Goal: Task Accomplishment & Management: Use online tool/utility

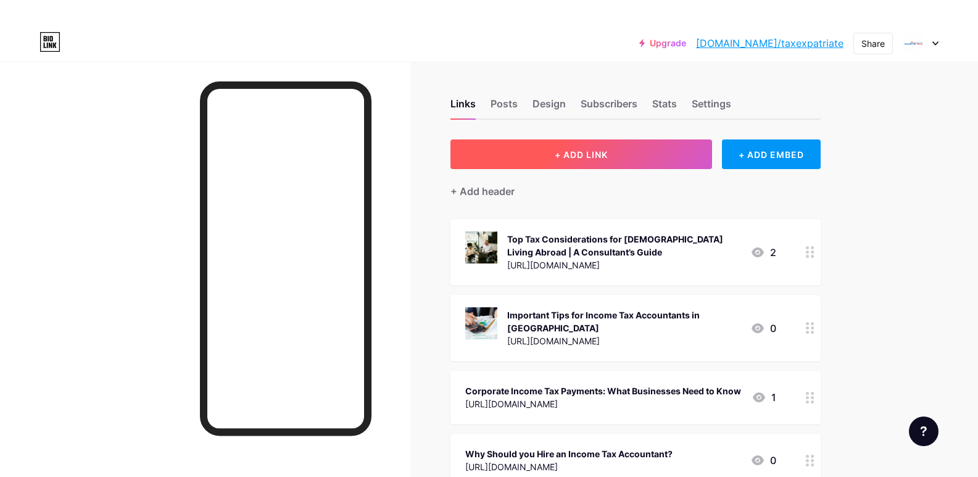
click at [608, 155] on span "+ ADD LINK" at bounding box center [581, 154] width 53 height 10
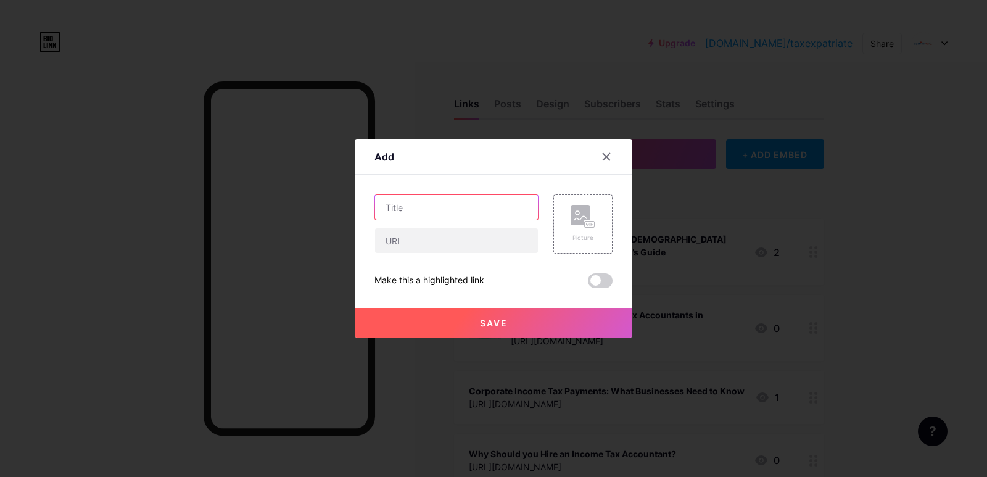
click at [427, 213] on input "text" at bounding box center [456, 207] width 163 height 25
click at [436, 210] on input "text" at bounding box center [456, 207] width 163 height 25
paste input "Expert [DEMOGRAPHIC_DATA] Expatriate Tax Consultants"
type input "Expert [DEMOGRAPHIC_DATA] Expatriate Tax Consultants"
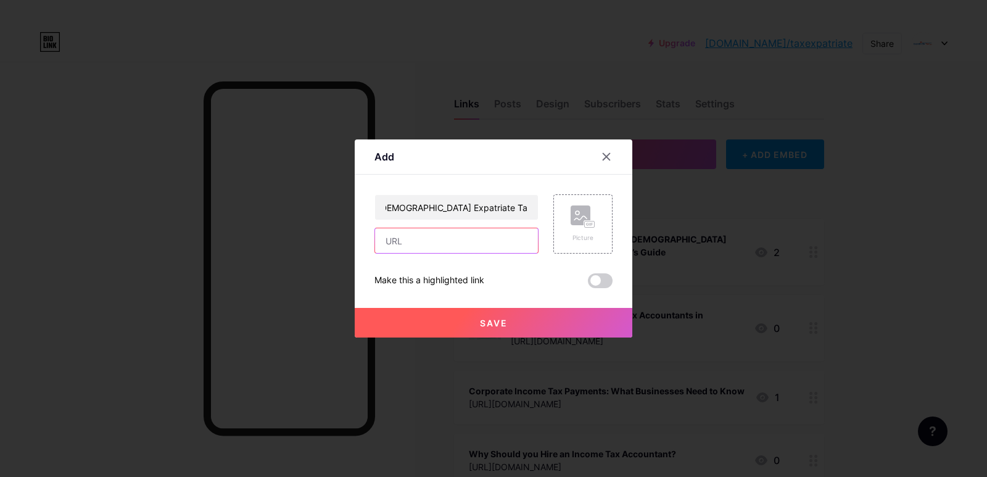
scroll to position [0, 0]
click at [433, 243] on input "text" at bounding box center [456, 240] width 163 height 25
paste input "[URL][DOMAIN_NAME]"
type input "[URL][DOMAIN_NAME]"
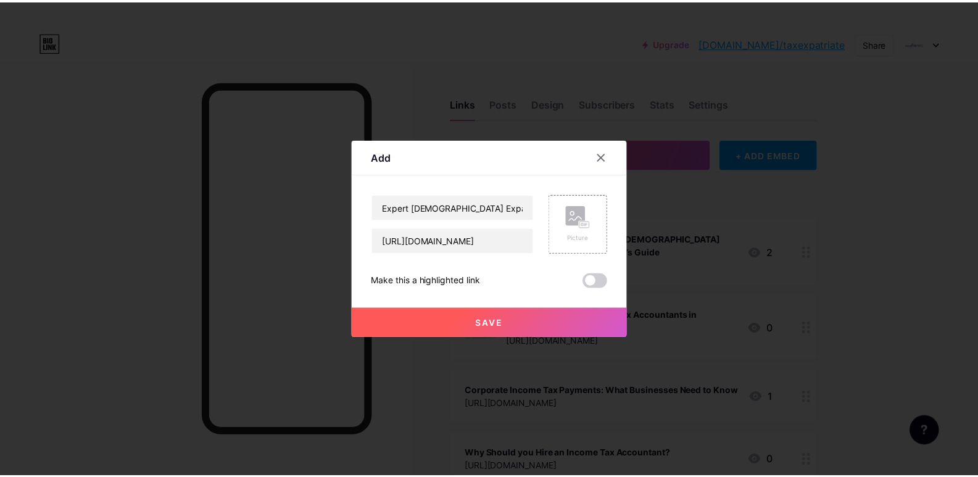
scroll to position [0, 0]
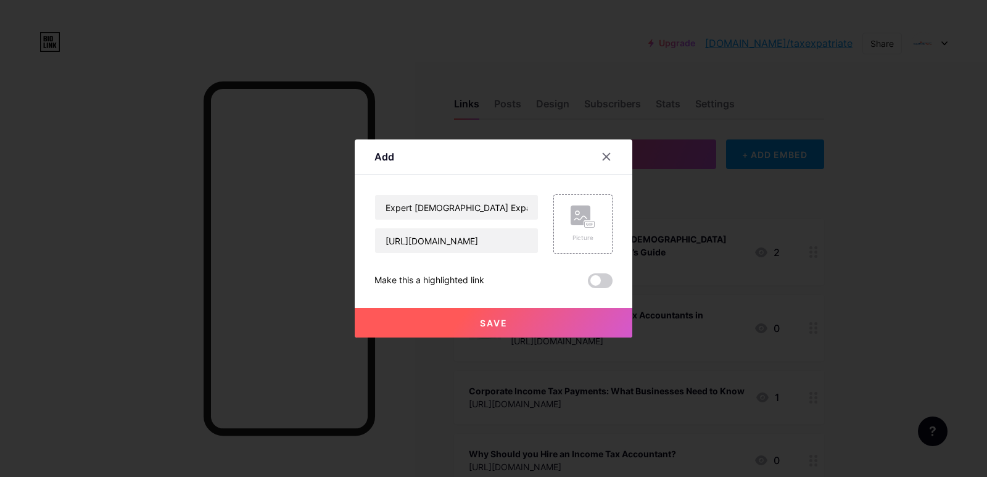
click at [504, 322] on span "Save" at bounding box center [494, 323] width 28 height 10
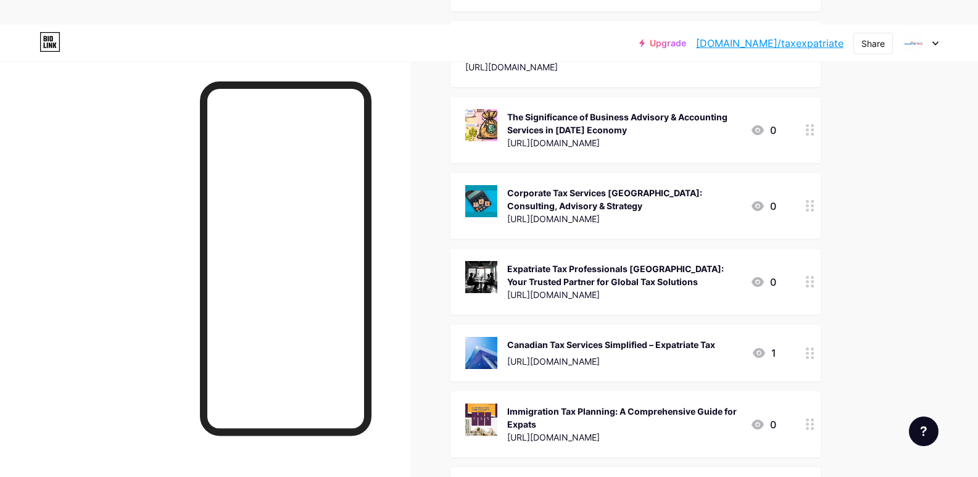
scroll to position [1913, 0]
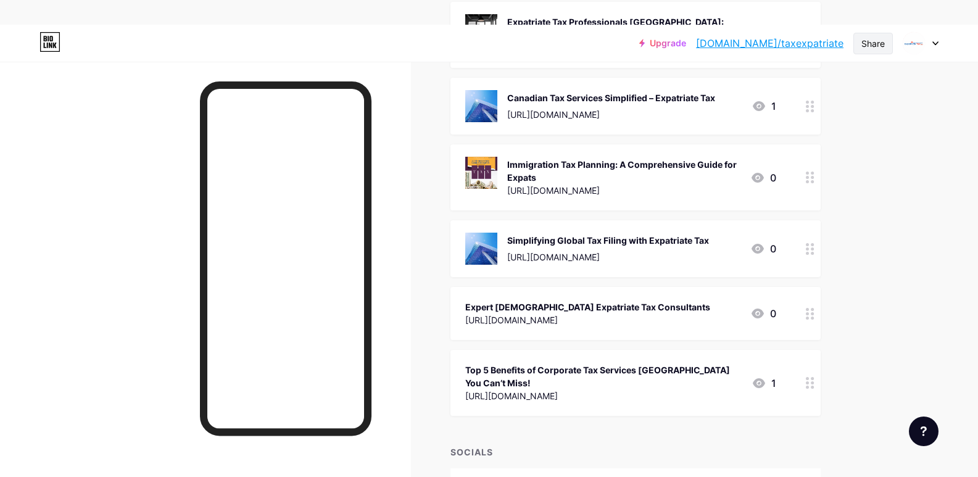
click at [879, 50] on div "Share" at bounding box center [872, 44] width 39 height 22
click at [760, 88] on div "Copy link" at bounding box center [771, 88] width 46 height 15
